Goal: Task Accomplishment & Management: Use online tool/utility

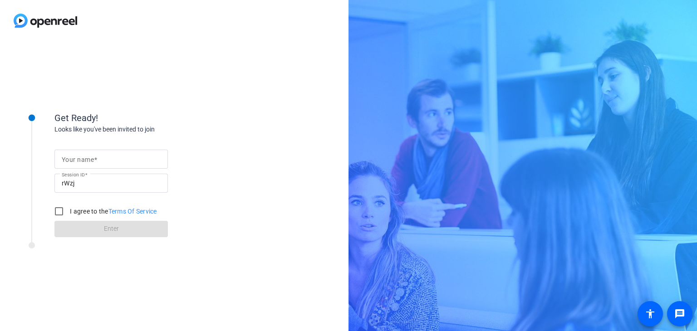
click at [93, 162] on input "Your name" at bounding box center [111, 159] width 99 height 11
type input "[PERSON_NAME] / [GEOGRAPHIC_DATA]"
click at [61, 210] on input "I agree to the Terms Of Service" at bounding box center [59, 212] width 18 height 18
checkbox input "true"
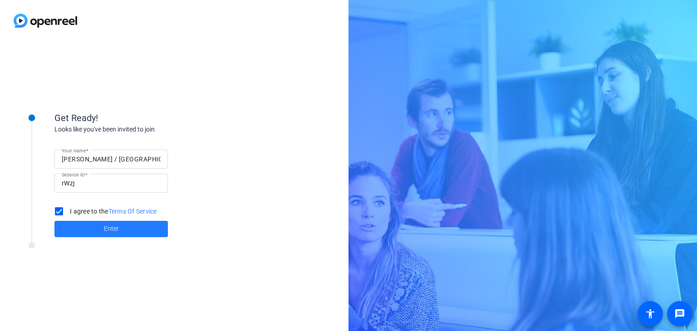
click at [116, 232] on span "Enter" at bounding box center [111, 229] width 15 height 10
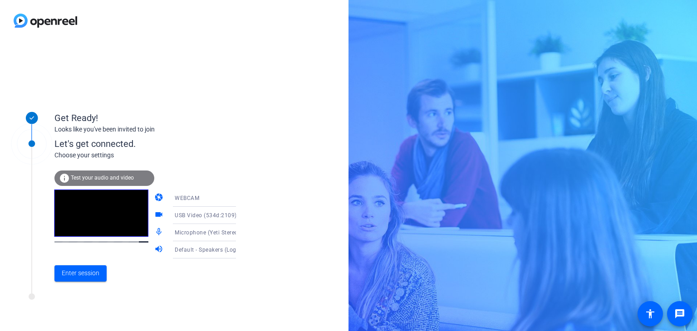
click at [240, 197] on icon at bounding box center [245, 198] width 11 height 11
click at [227, 197] on div at bounding box center [348, 165] width 697 height 331
click at [240, 213] on icon at bounding box center [245, 215] width 11 height 11
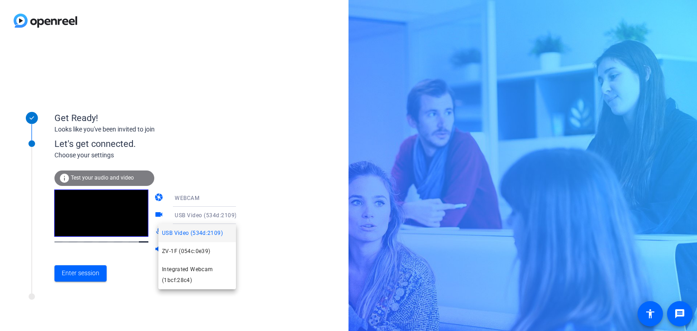
click at [228, 213] on div at bounding box center [348, 165] width 697 height 331
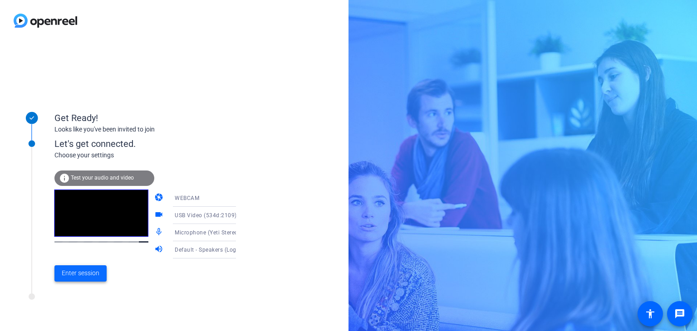
click at [78, 273] on span "Enter session" at bounding box center [81, 274] width 38 height 10
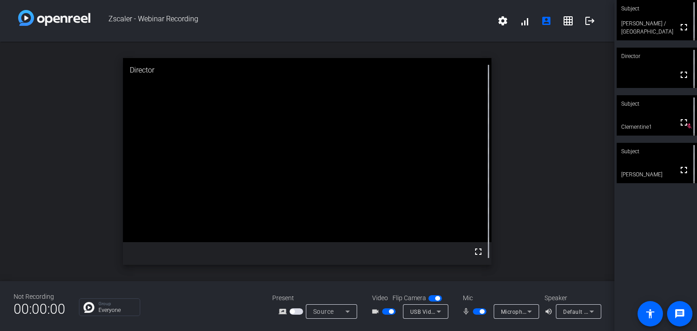
click at [593, 311] on icon at bounding box center [592, 312] width 5 height 2
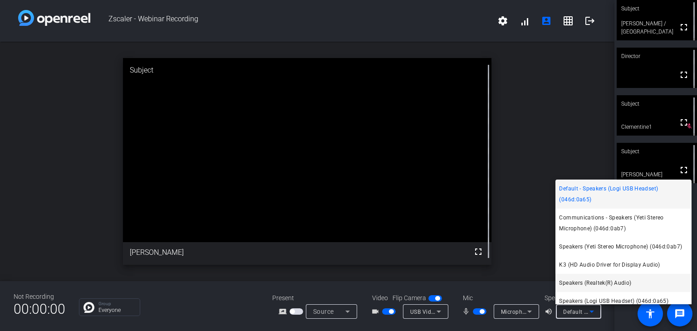
click at [594, 283] on span "Speakers (Realtek(R) Audio)" at bounding box center [595, 283] width 72 height 11
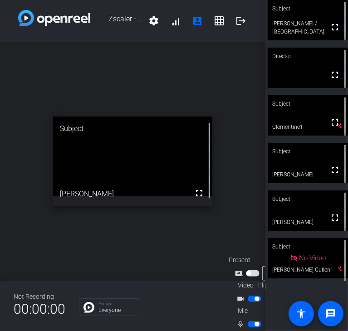
click at [44, 60] on div "open_in_new Subject fullscreen [PERSON_NAME]" at bounding box center [133, 162] width 266 height 240
click at [44, 59] on div "open_in_new Director fullscreen" at bounding box center [133, 162] width 266 height 240
